Goal: Transaction & Acquisition: Purchase product/service

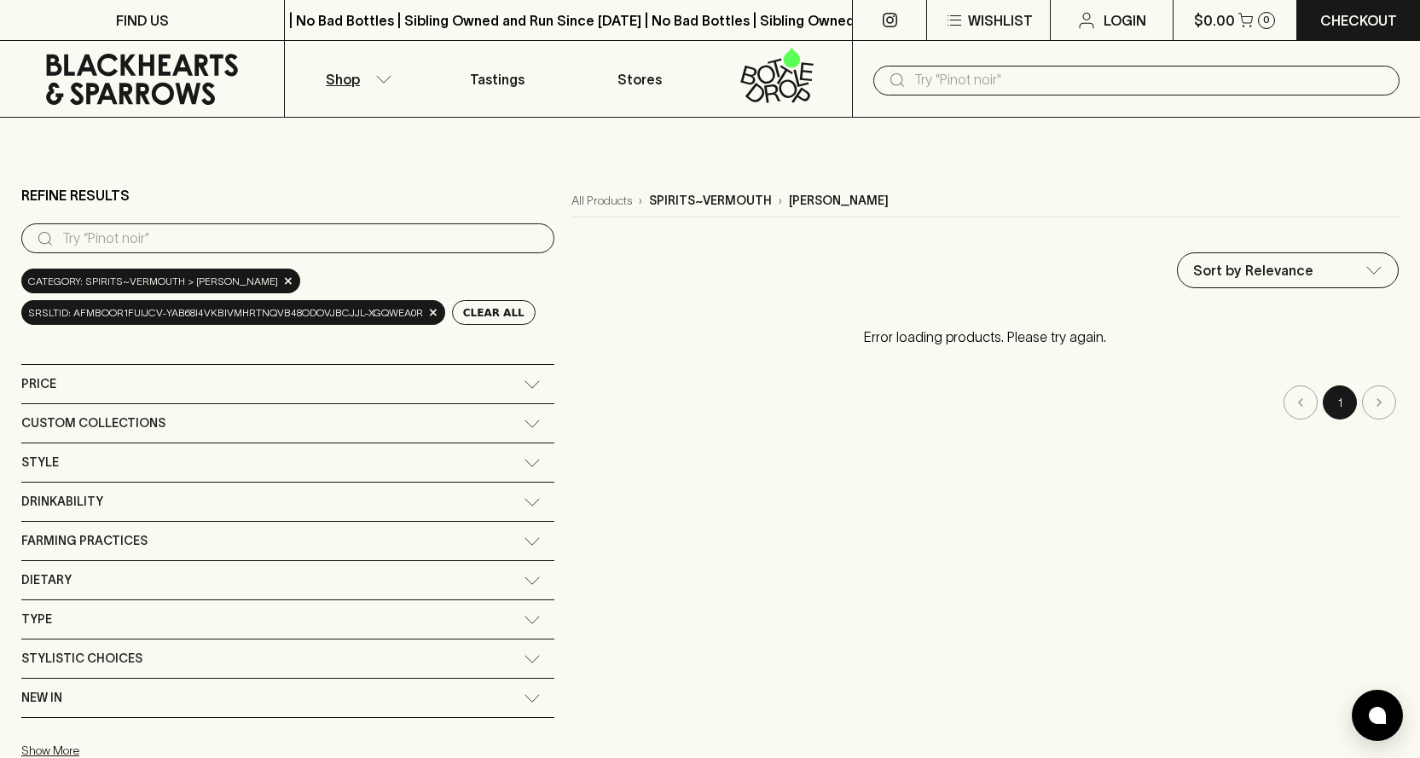
click at [924, 75] on input "text" at bounding box center [1151, 80] width 472 height 27
type input "[PERSON_NAME]"
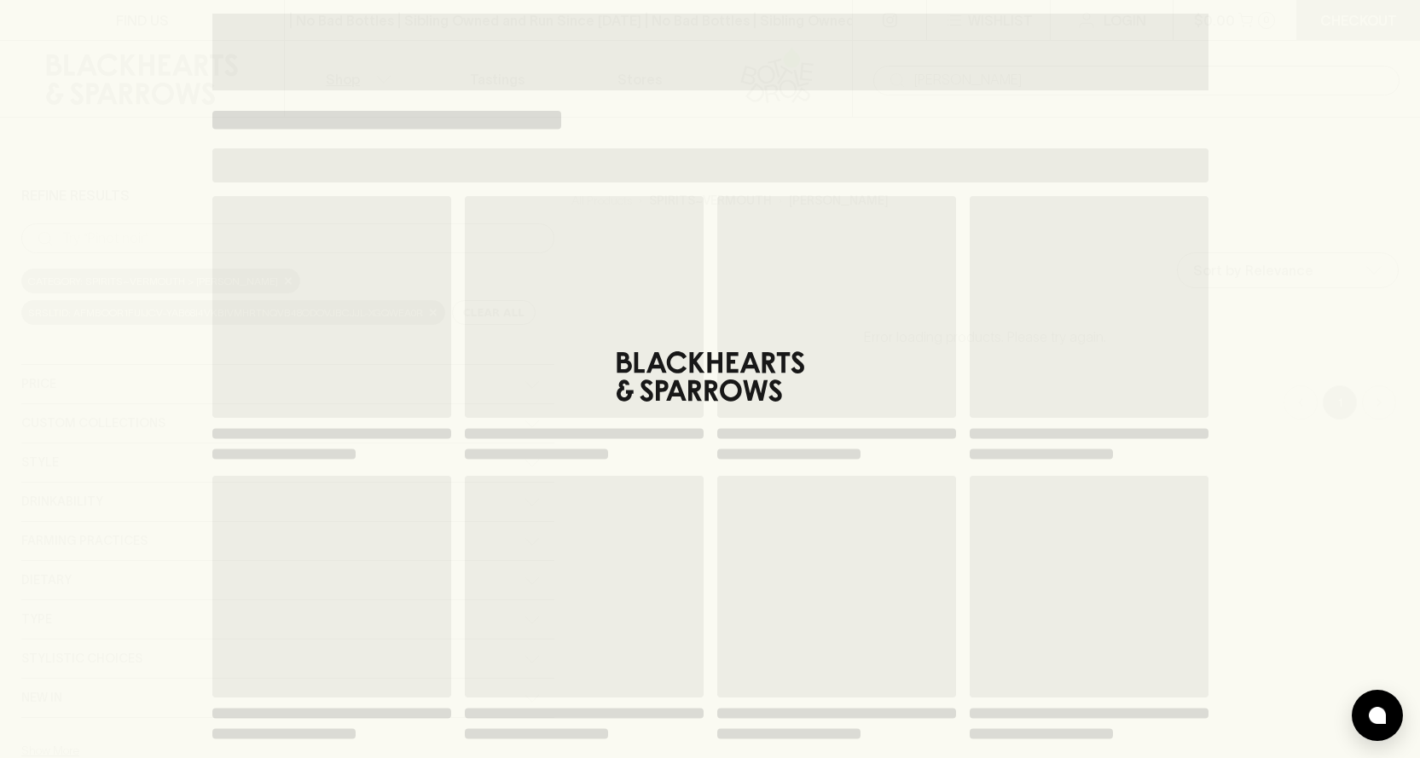
type input "[PERSON_NAME]"
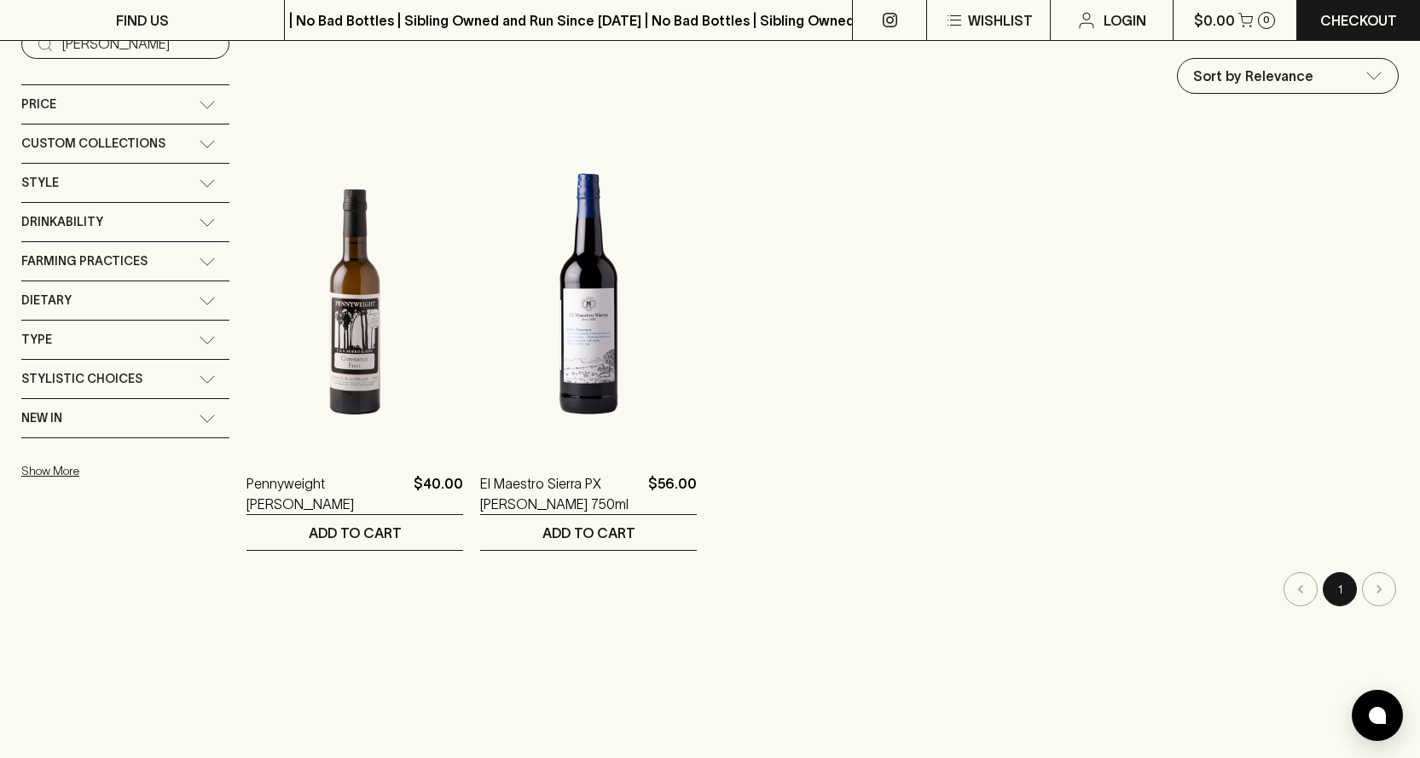
scroll to position [228, 0]
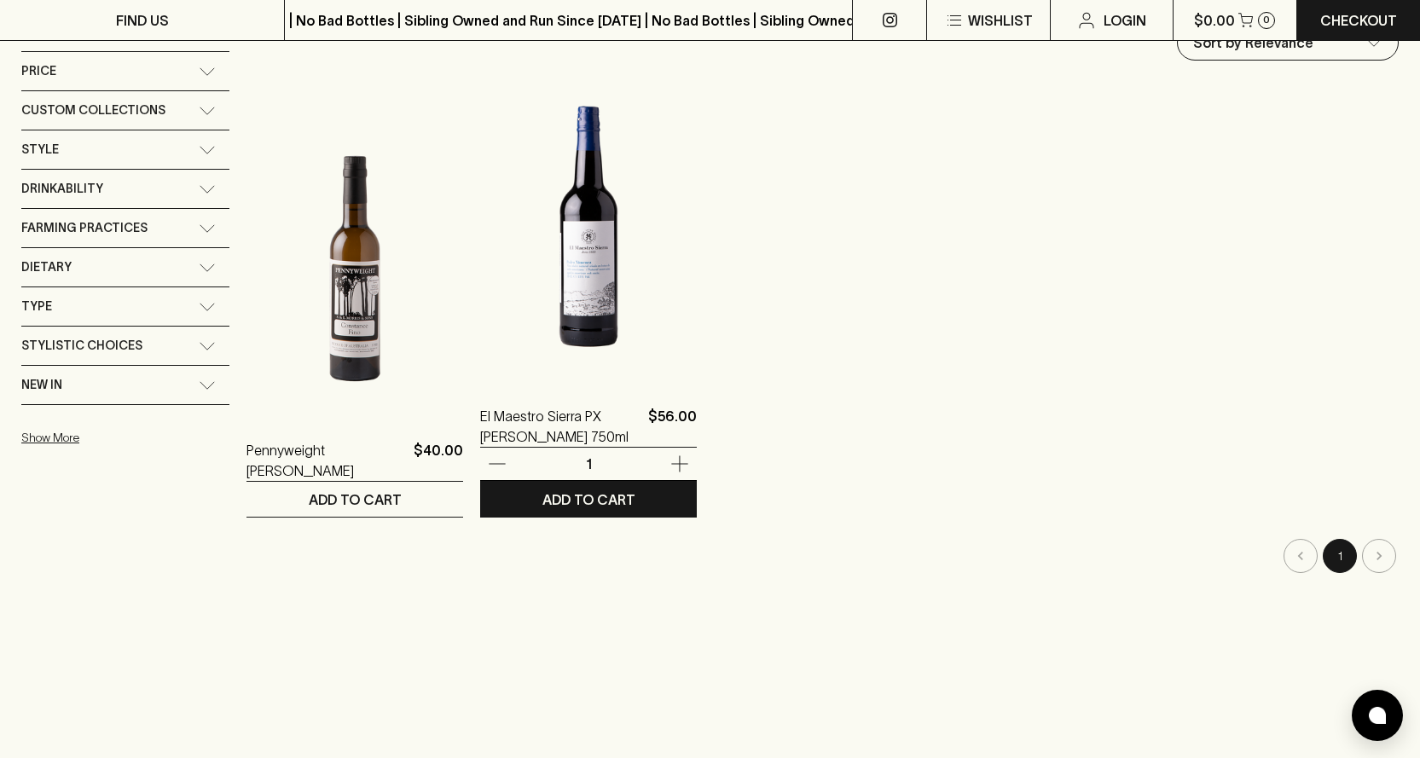
click at [581, 316] on img at bounding box center [588, 231] width 217 height 299
